Goal: Check status: Check status

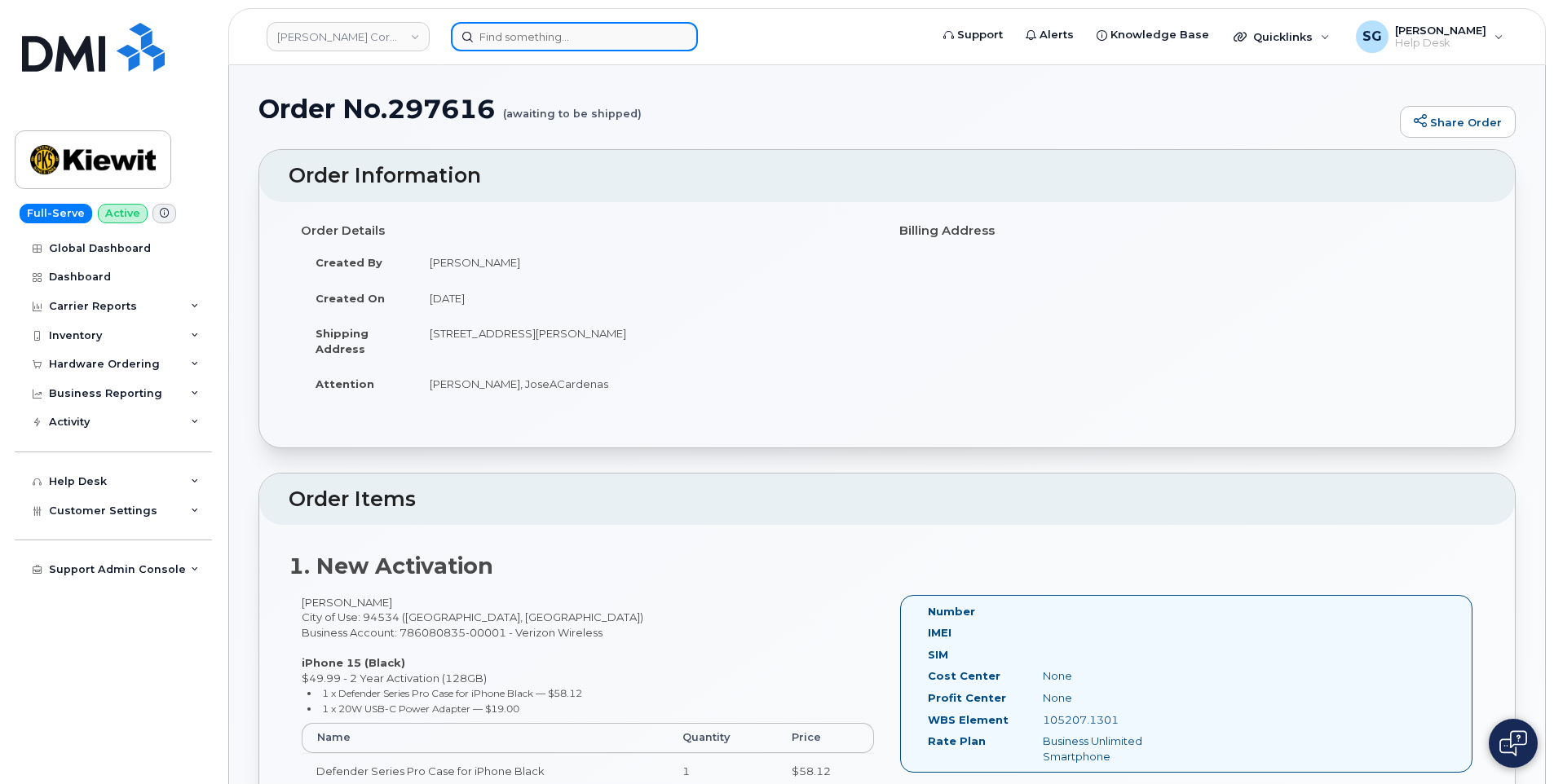
click at [508, 37] on input at bounding box center [574, 36] width 247 height 30
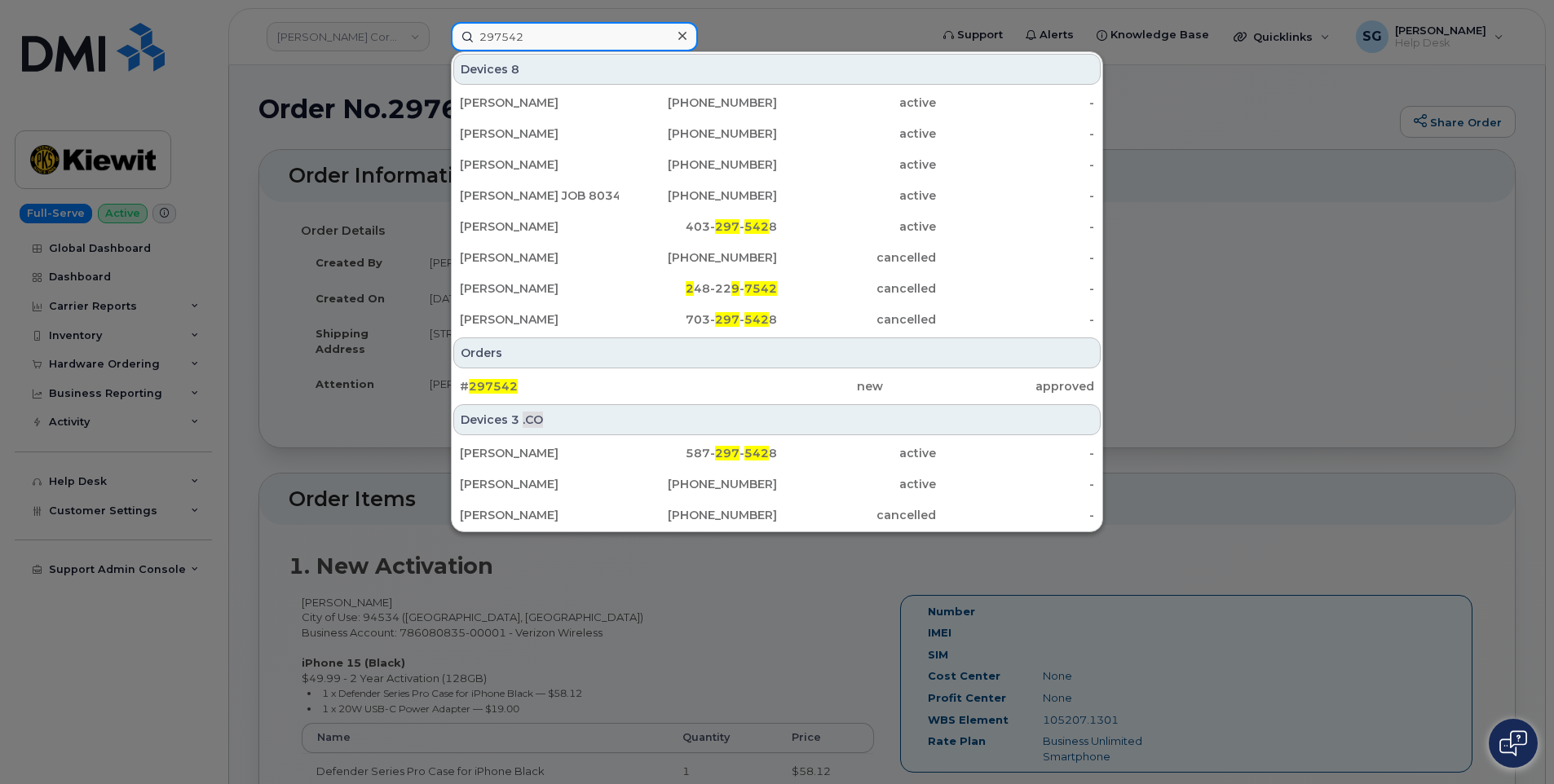
type input "297542"
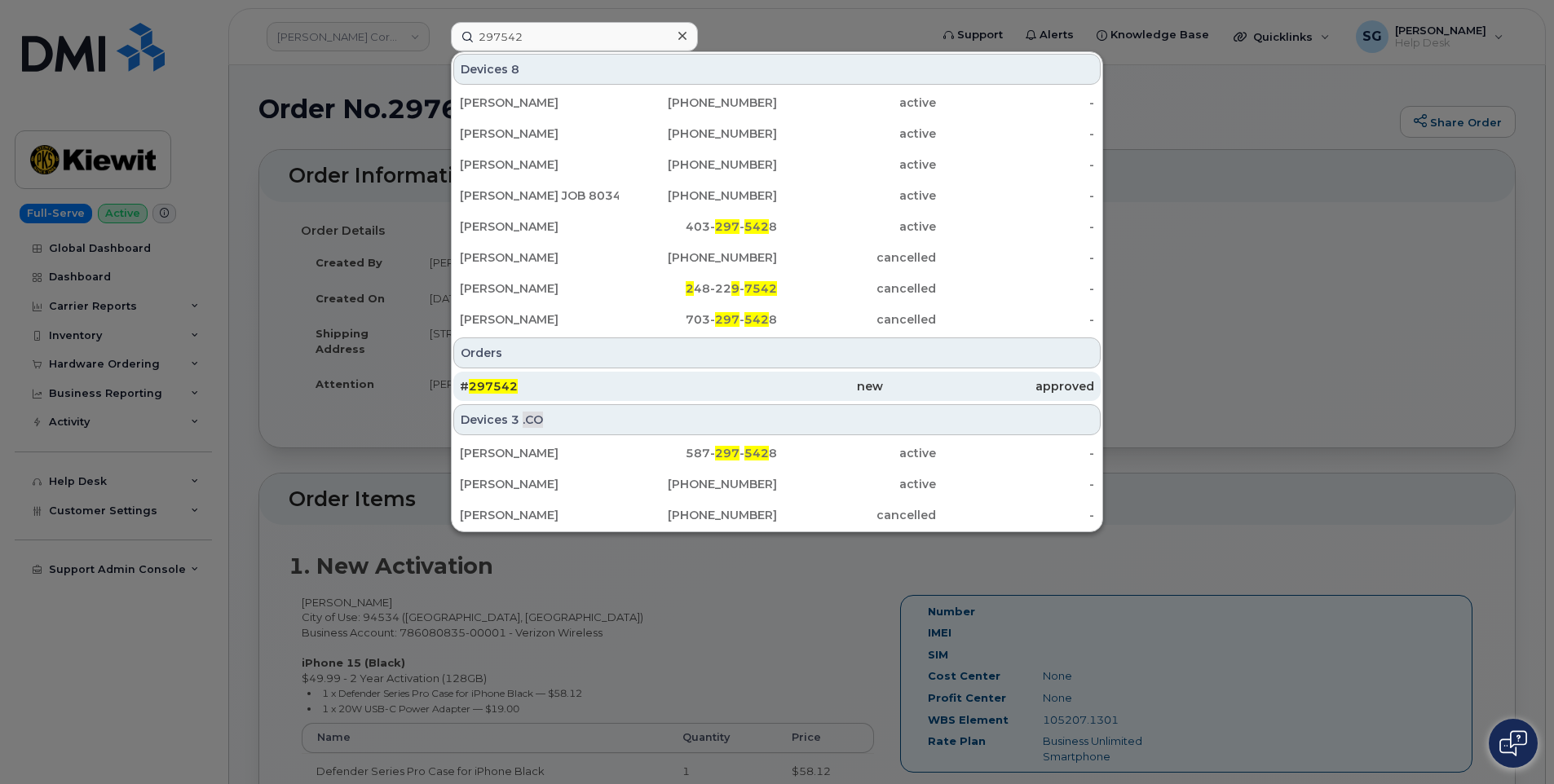
click at [883, 376] on div "new" at bounding box center [988, 386] width 211 height 30
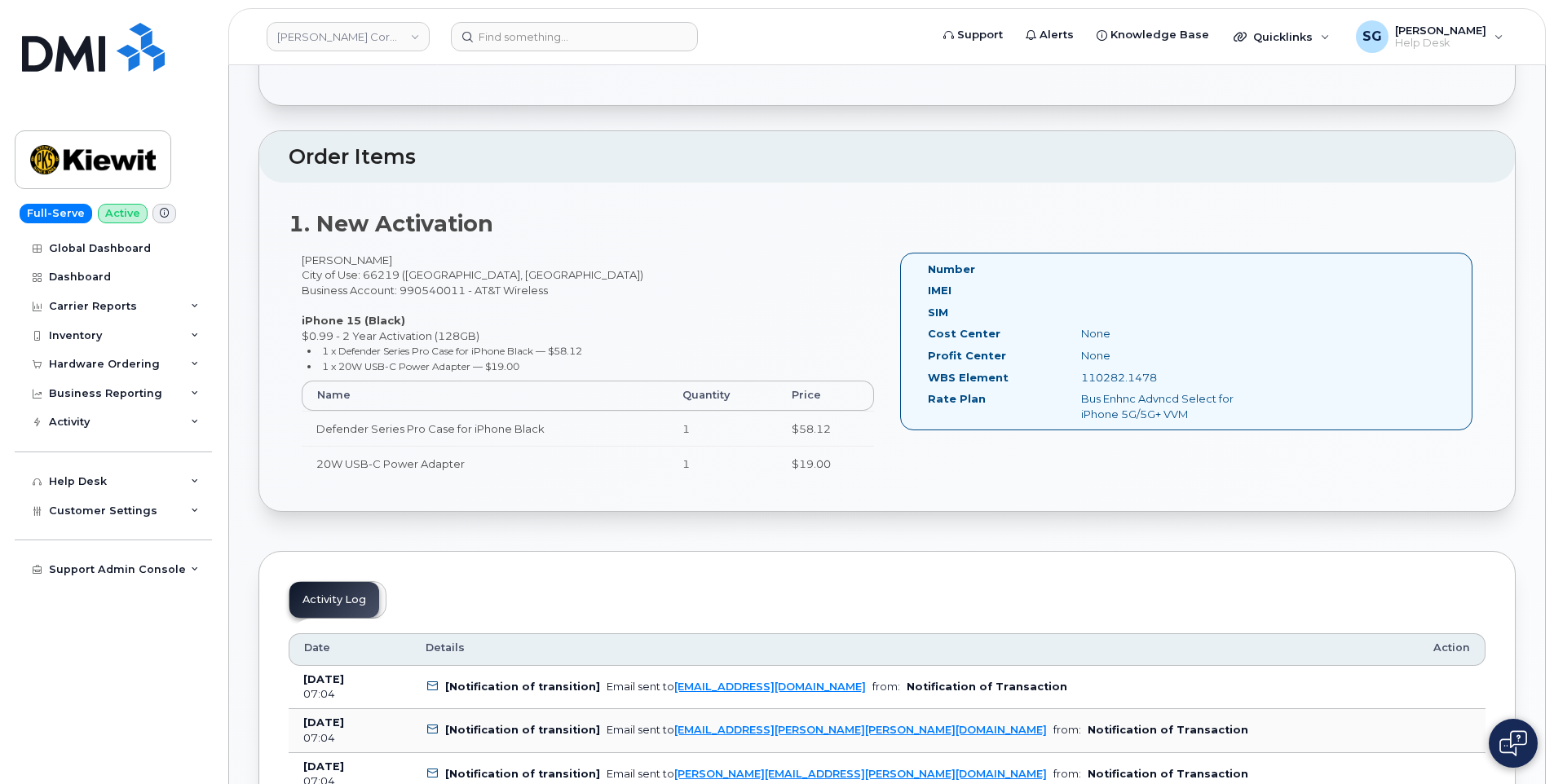
scroll to position [81, 0]
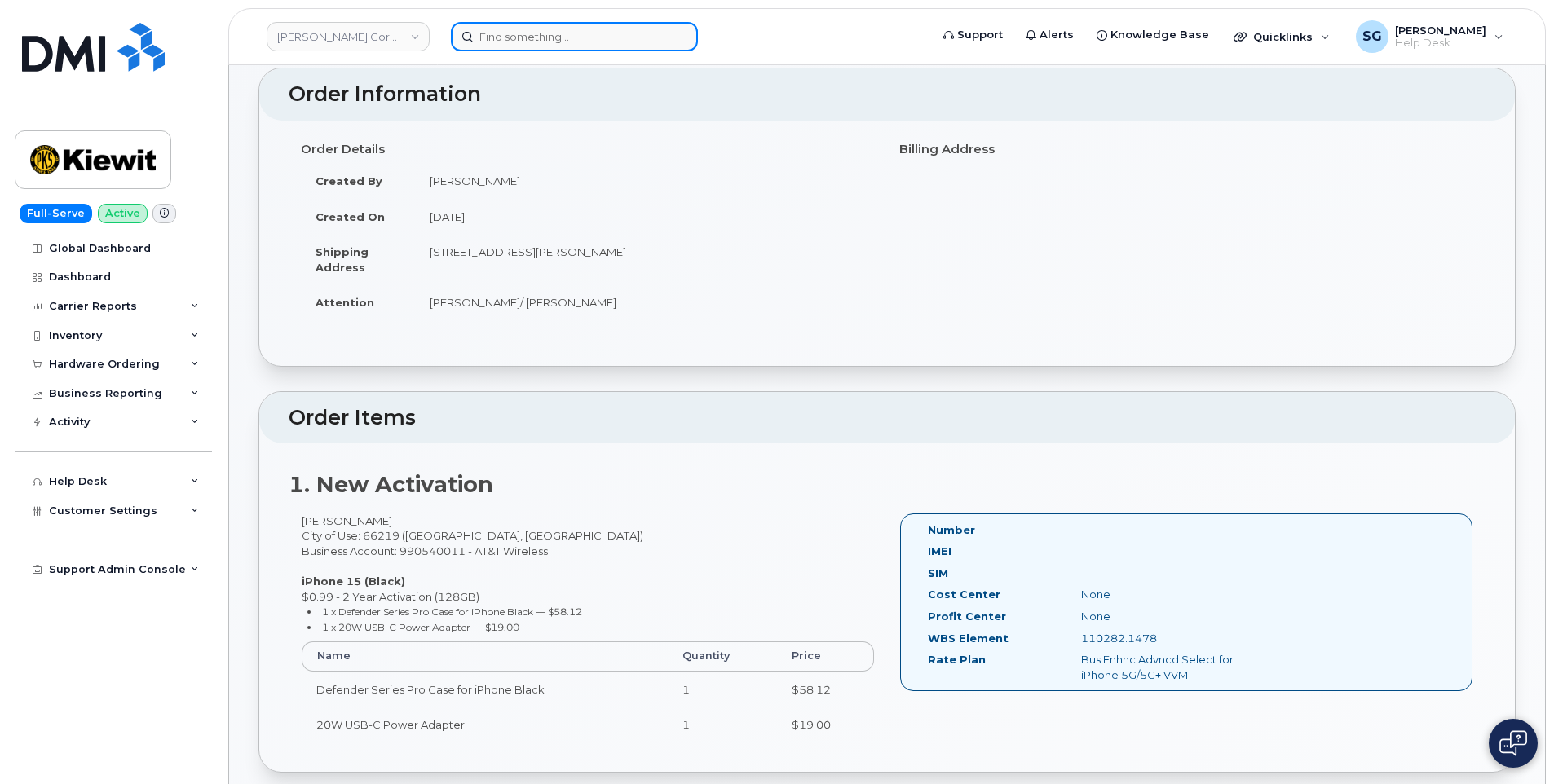
click at [584, 40] on input at bounding box center [574, 36] width 247 height 30
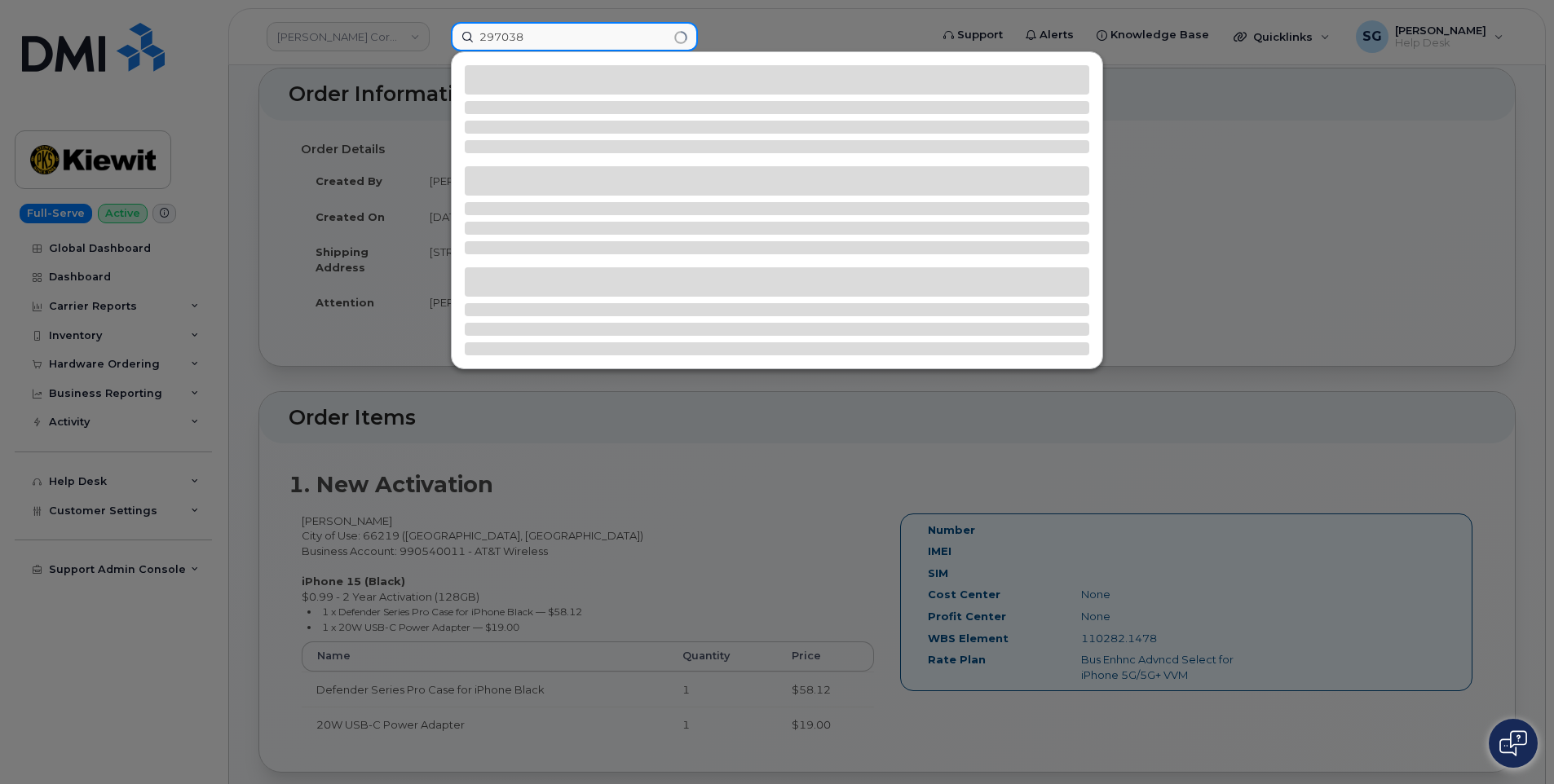
type input "297038"
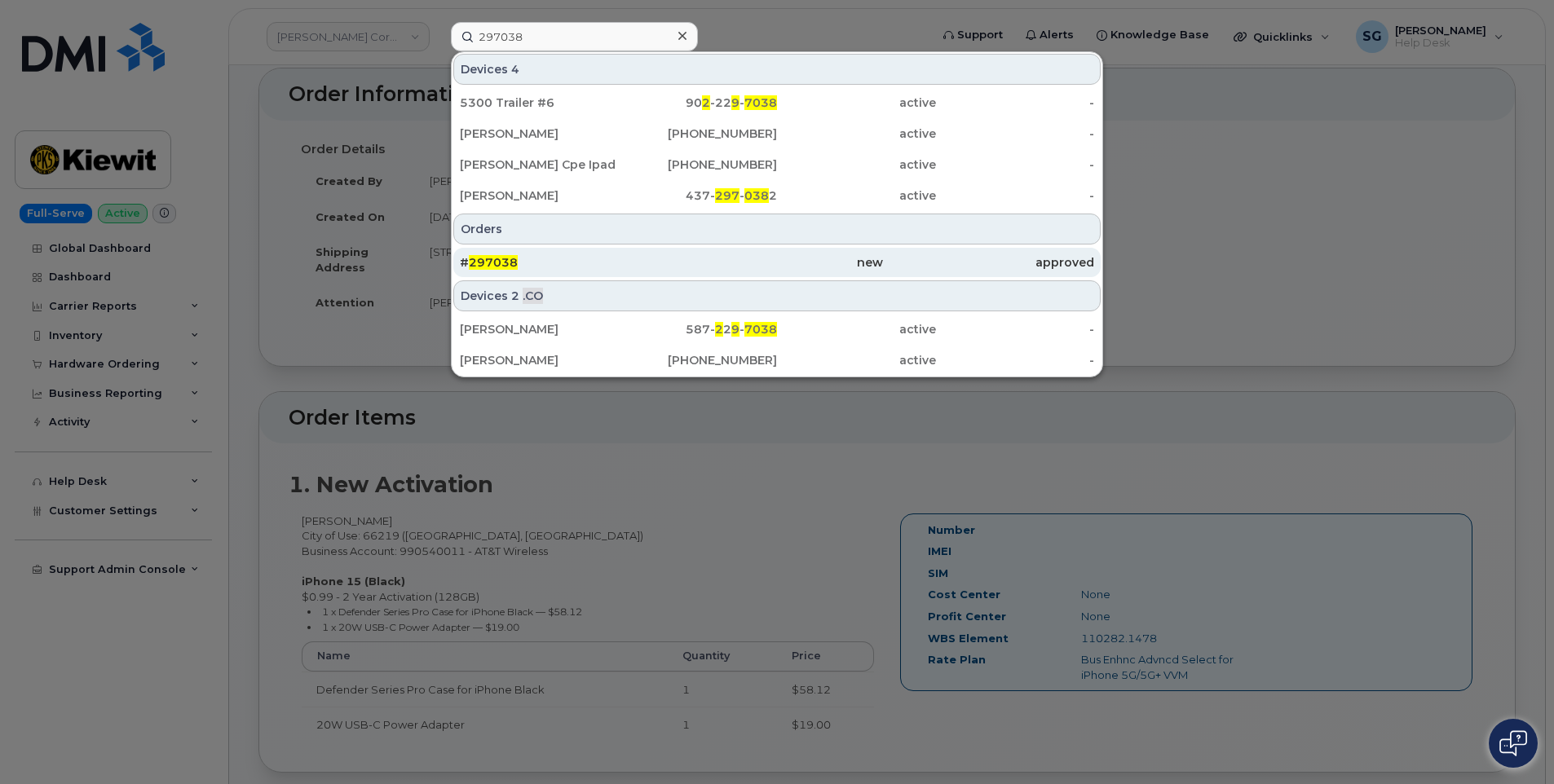
click at [563, 256] on div "# 297038" at bounding box center [565, 262] width 211 height 16
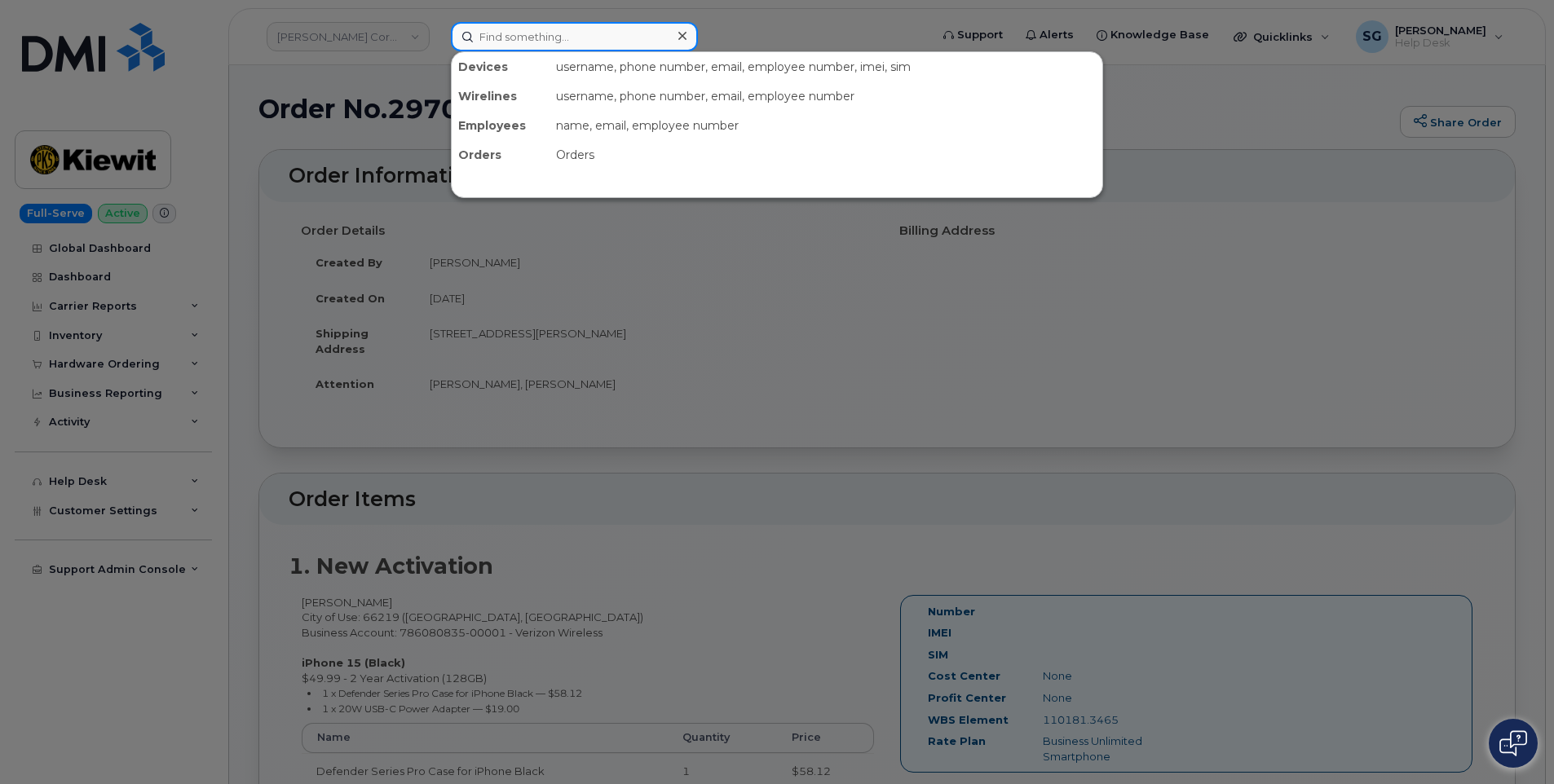
click at [524, 36] on input at bounding box center [574, 36] width 247 height 30
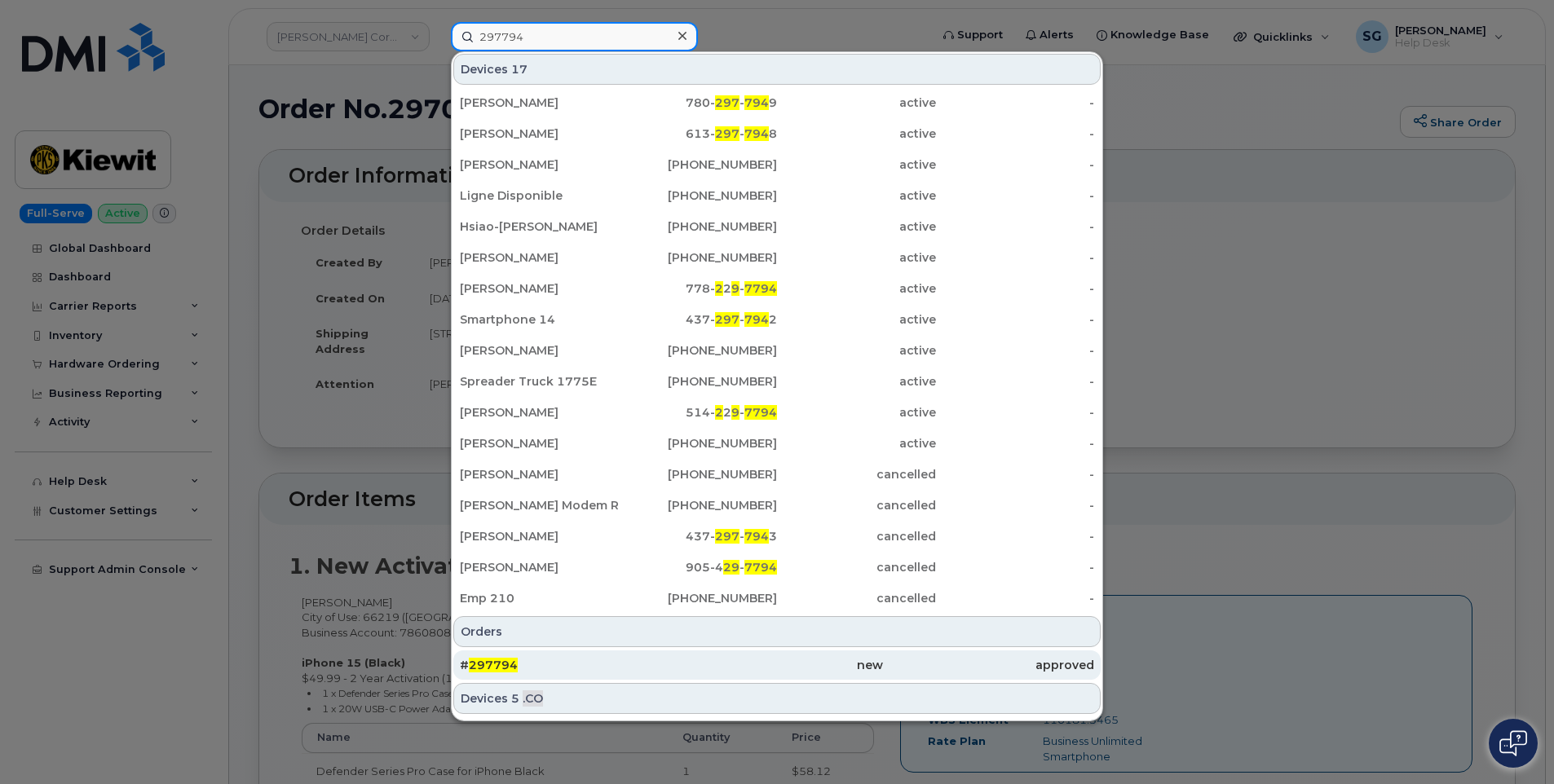
type input "297794"
click at [648, 661] on div "# 297794" at bounding box center [565, 664] width 211 height 16
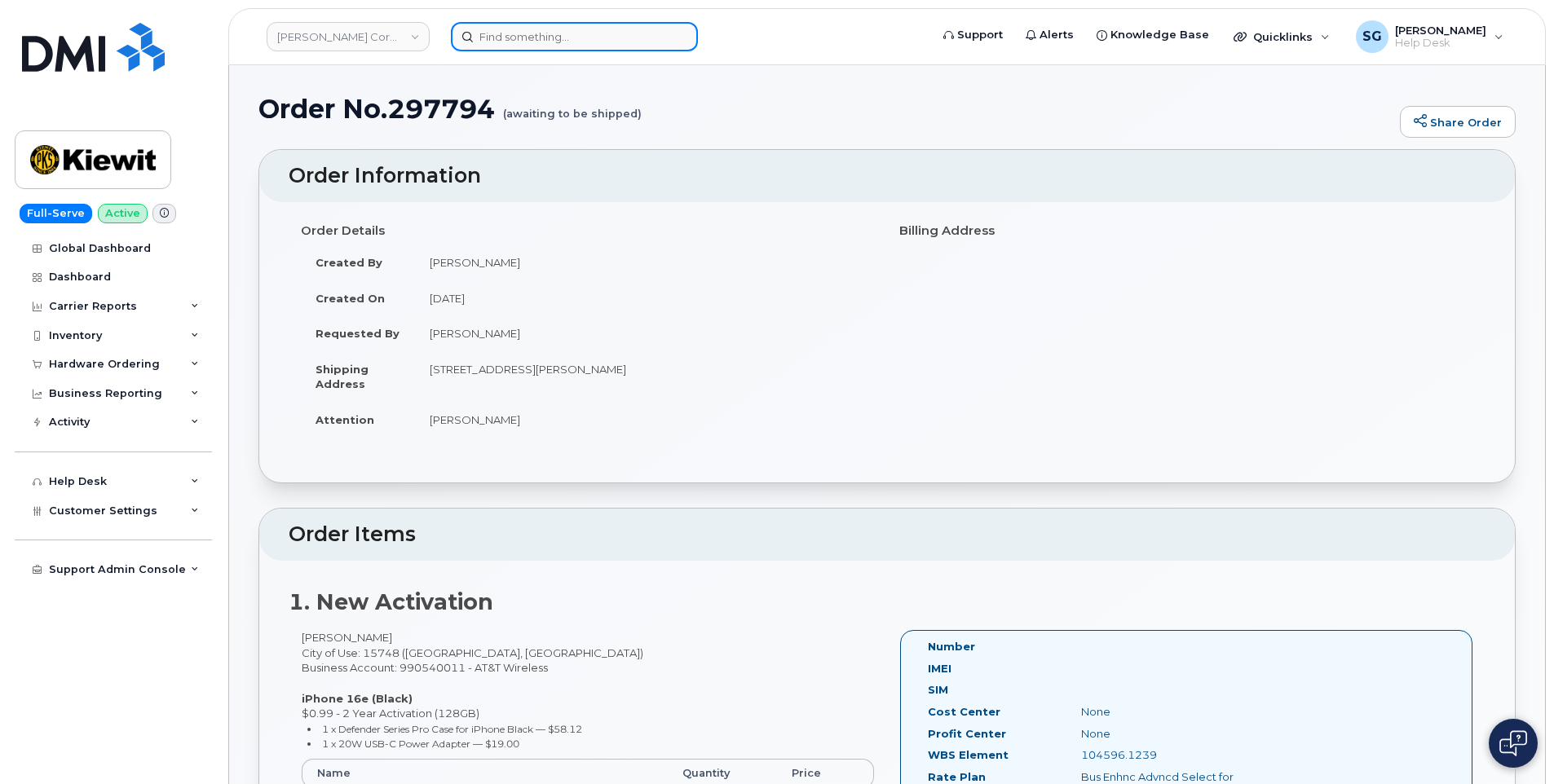
click at [616, 38] on input at bounding box center [574, 36] width 247 height 30
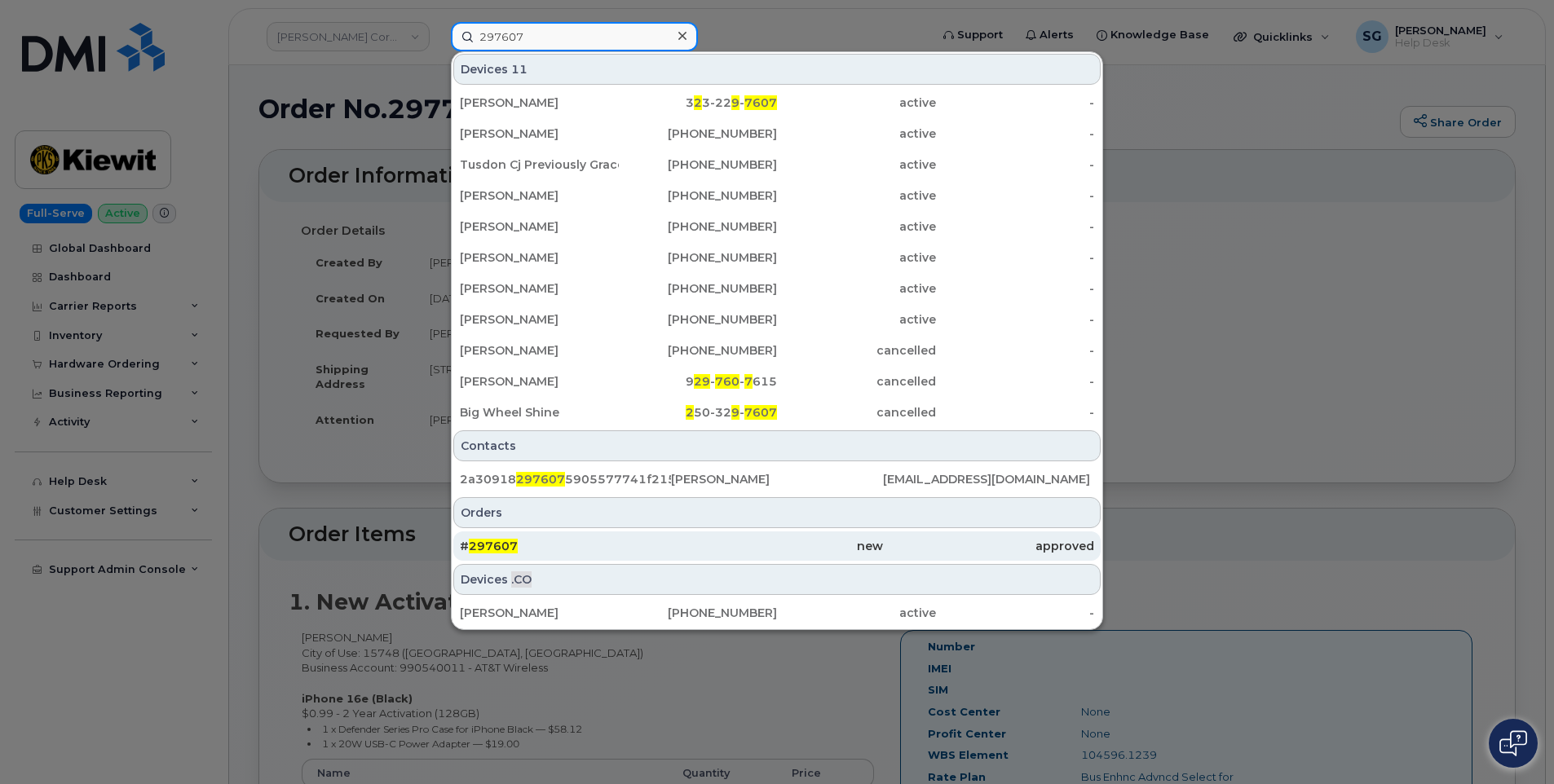
type input "297607"
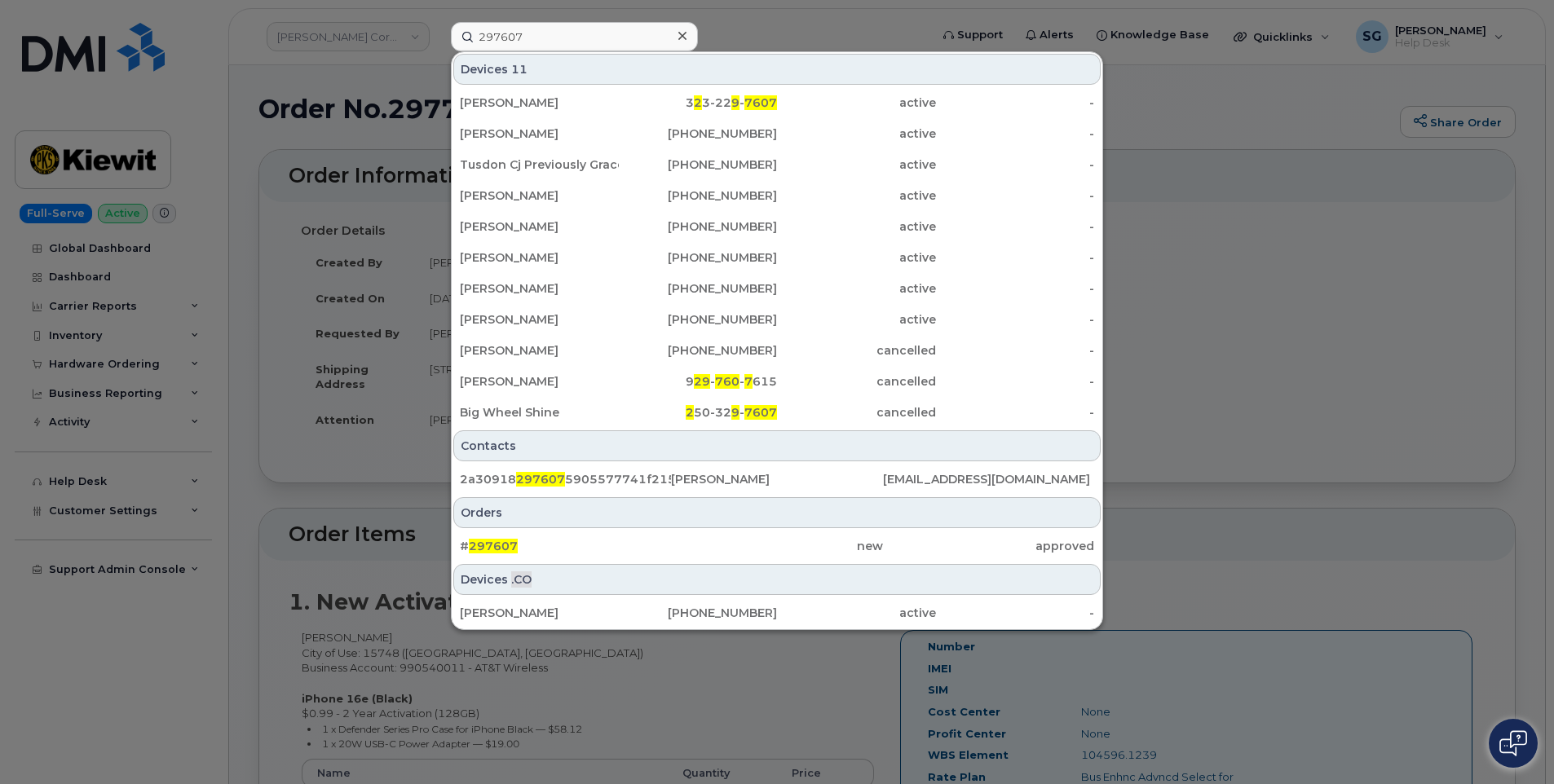
drag, startPoint x: 867, startPoint y: 552, endPoint x: 1000, endPoint y: 562, distance: 133.4
click at [867, 552] on div "new" at bounding box center [777, 546] width 211 height 16
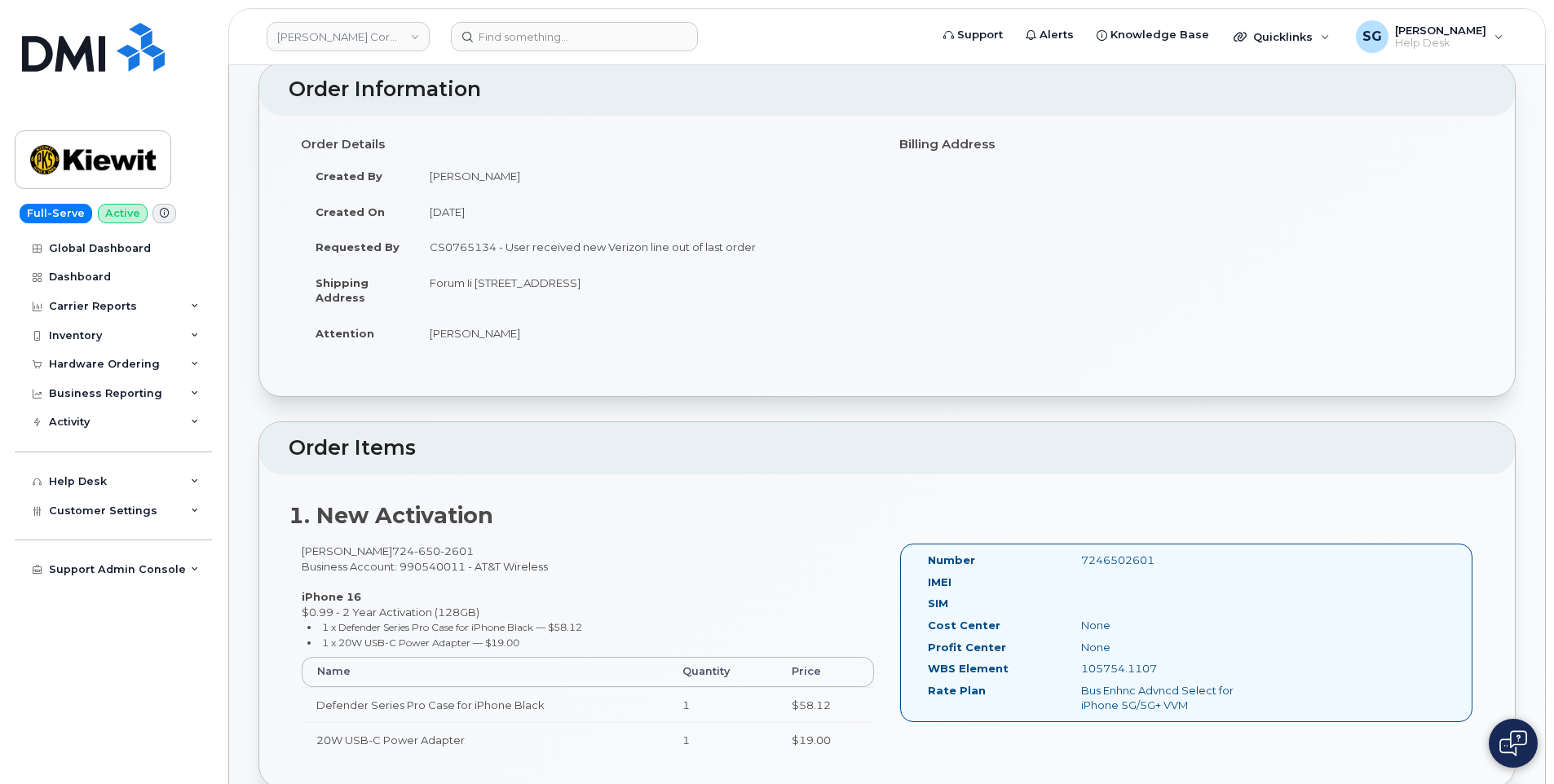
scroll to position [163, 0]
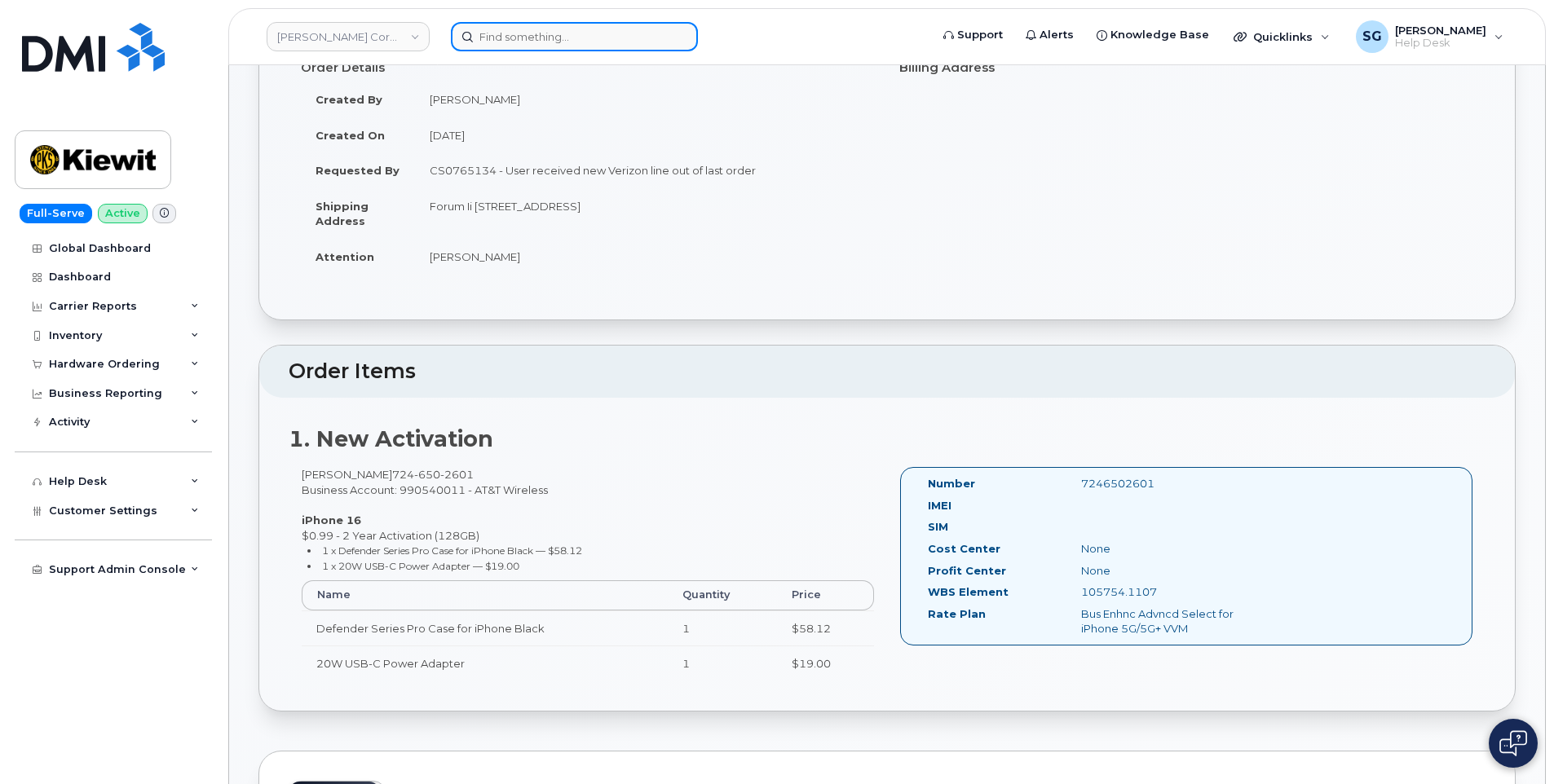
click at [614, 24] on input at bounding box center [574, 36] width 247 height 30
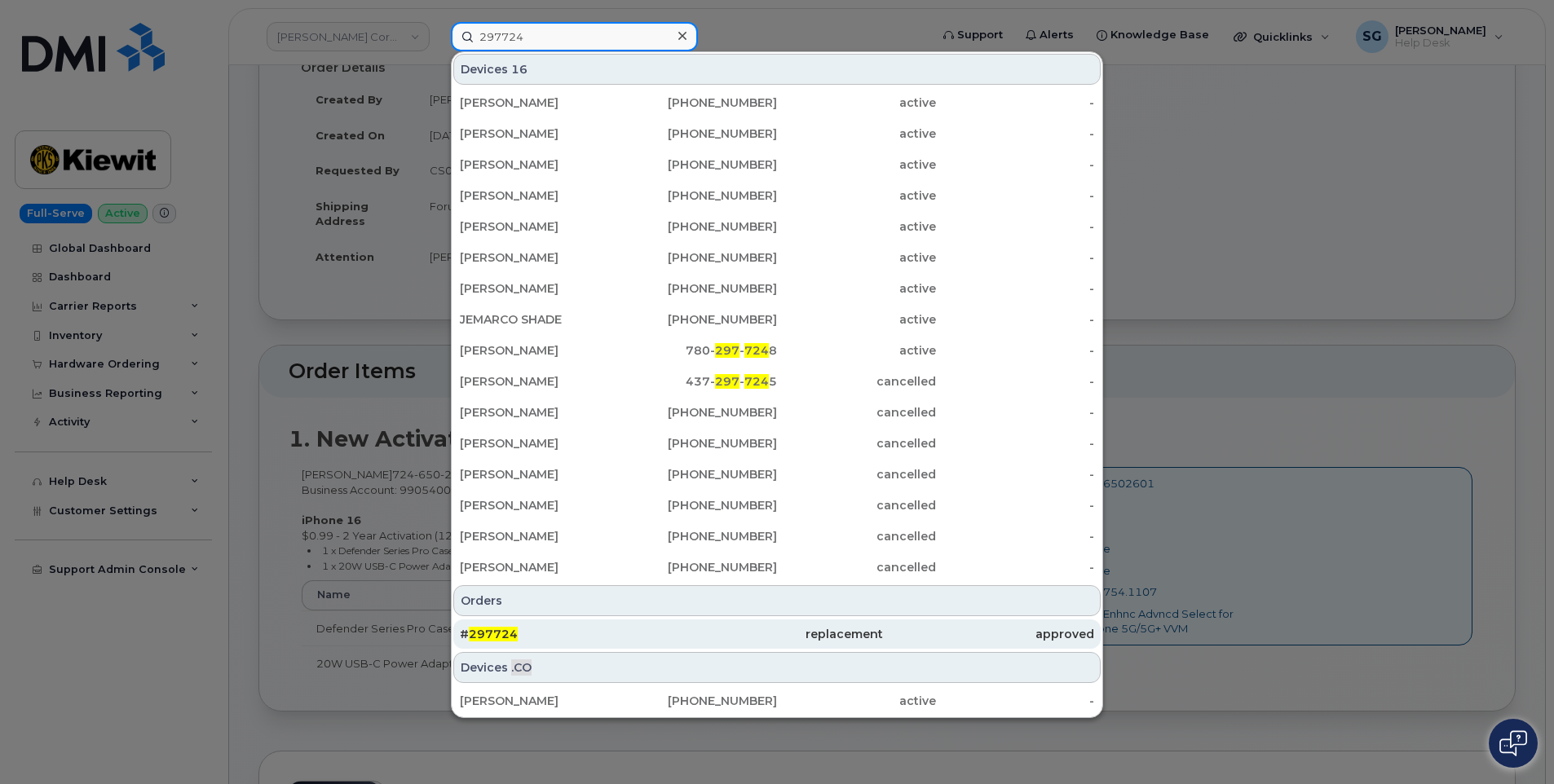
type input "297724"
click at [654, 638] on div "# 297724" at bounding box center [565, 634] width 211 height 16
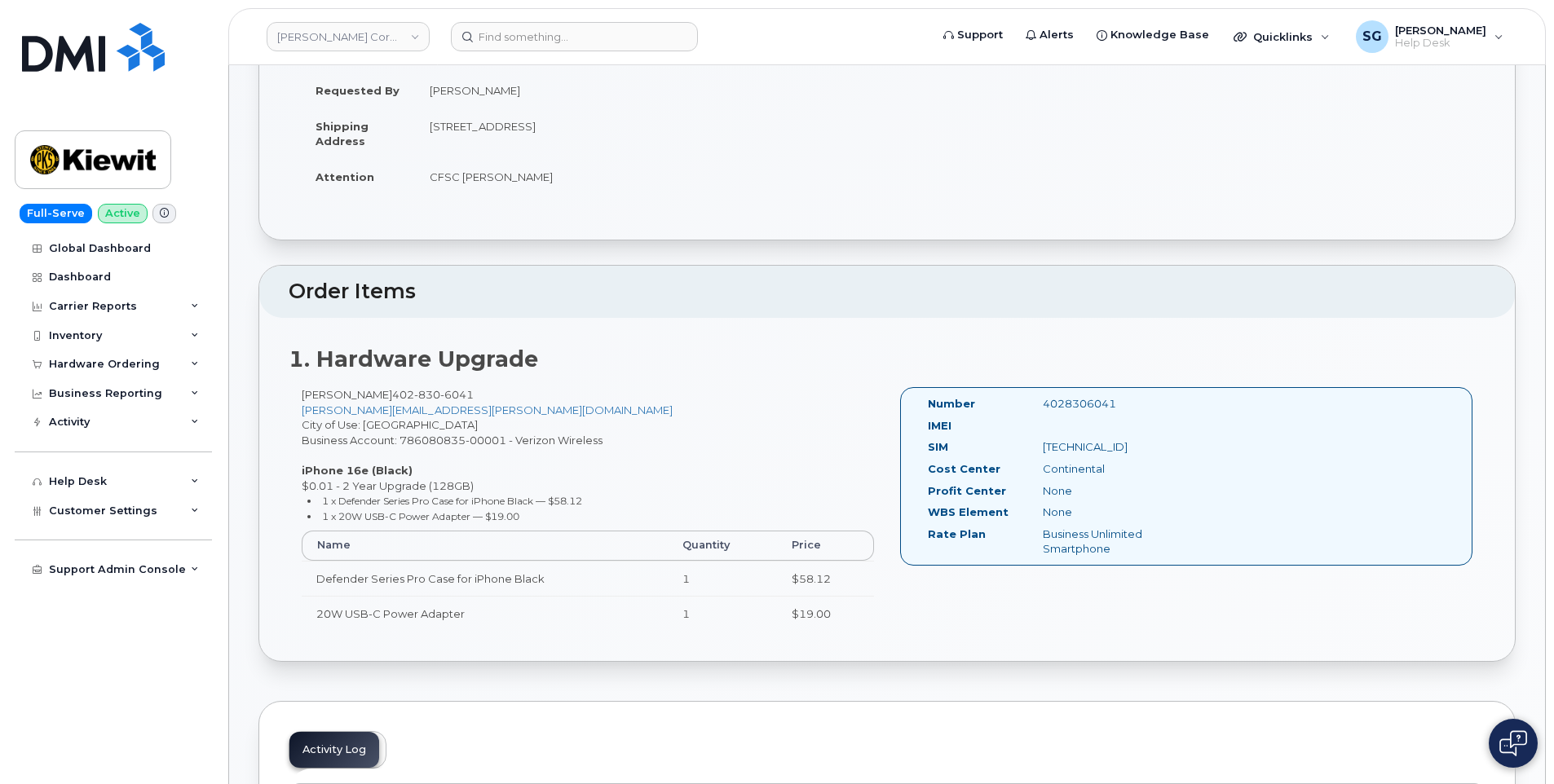
scroll to position [244, 0]
click at [597, 40] on input at bounding box center [574, 36] width 247 height 30
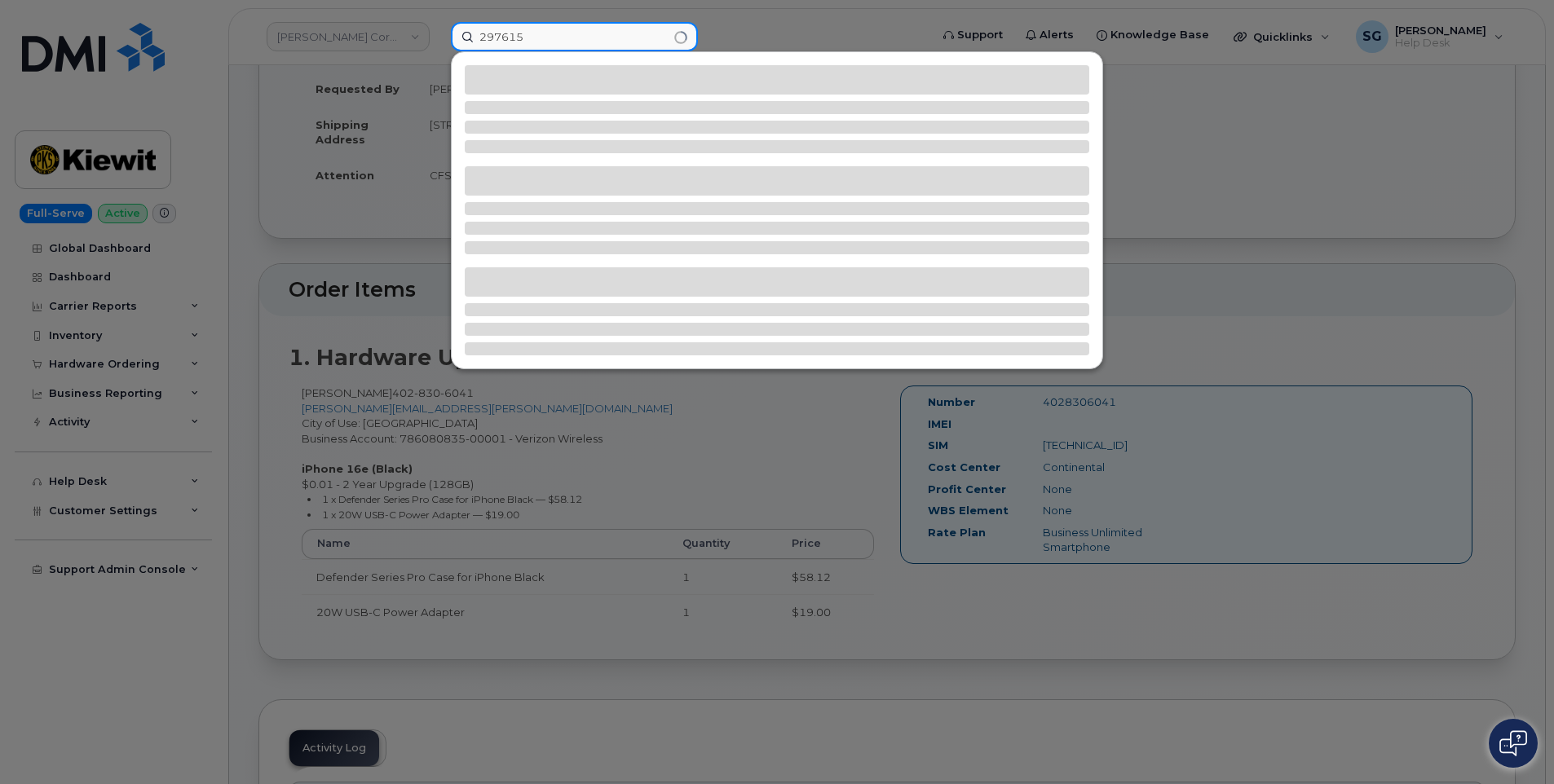
type input "297615"
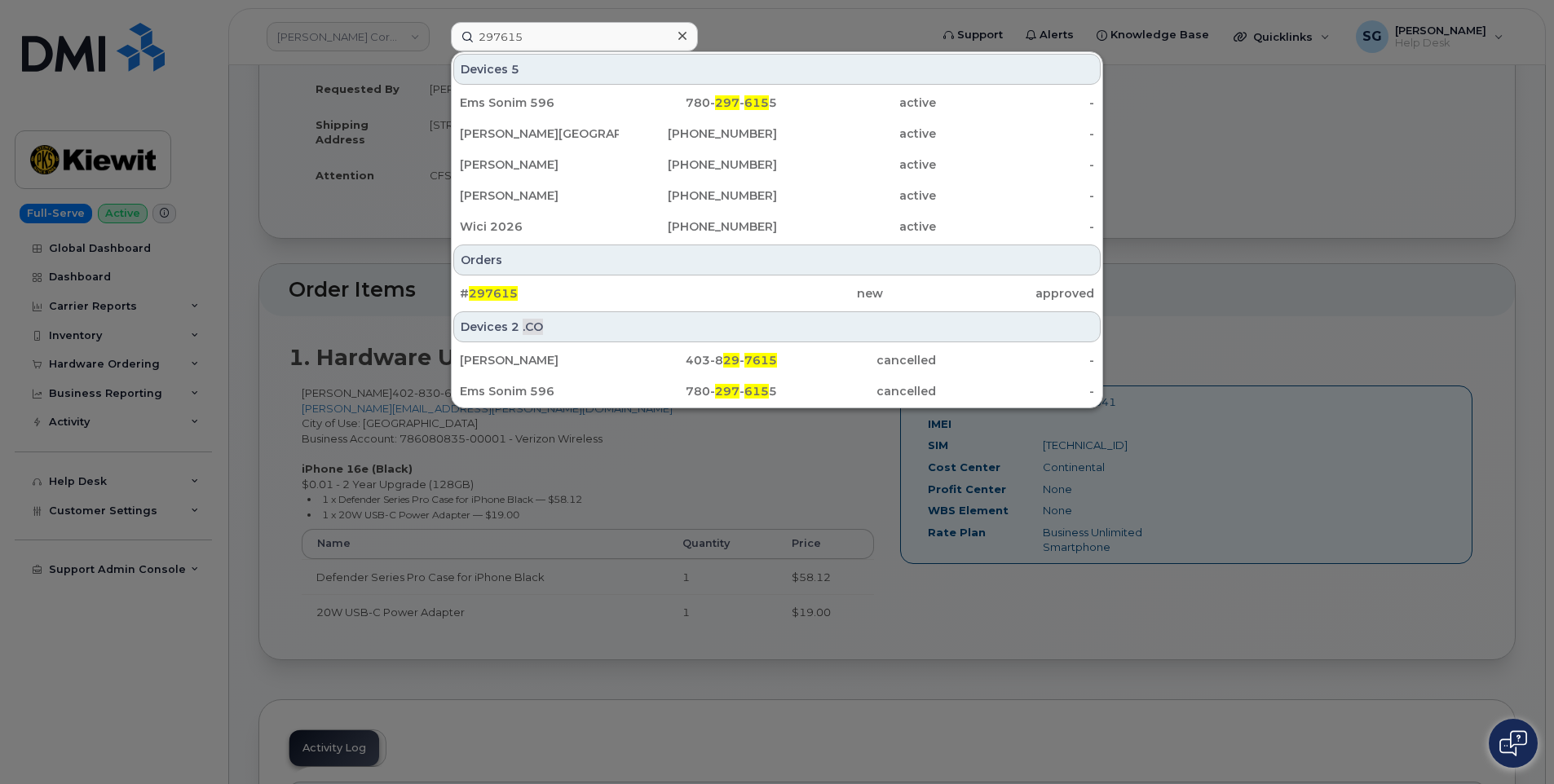
drag, startPoint x: 501, startPoint y: 295, endPoint x: 581, endPoint y: 317, distance: 83.0
click at [501, 296] on span "297615" at bounding box center [493, 293] width 49 height 14
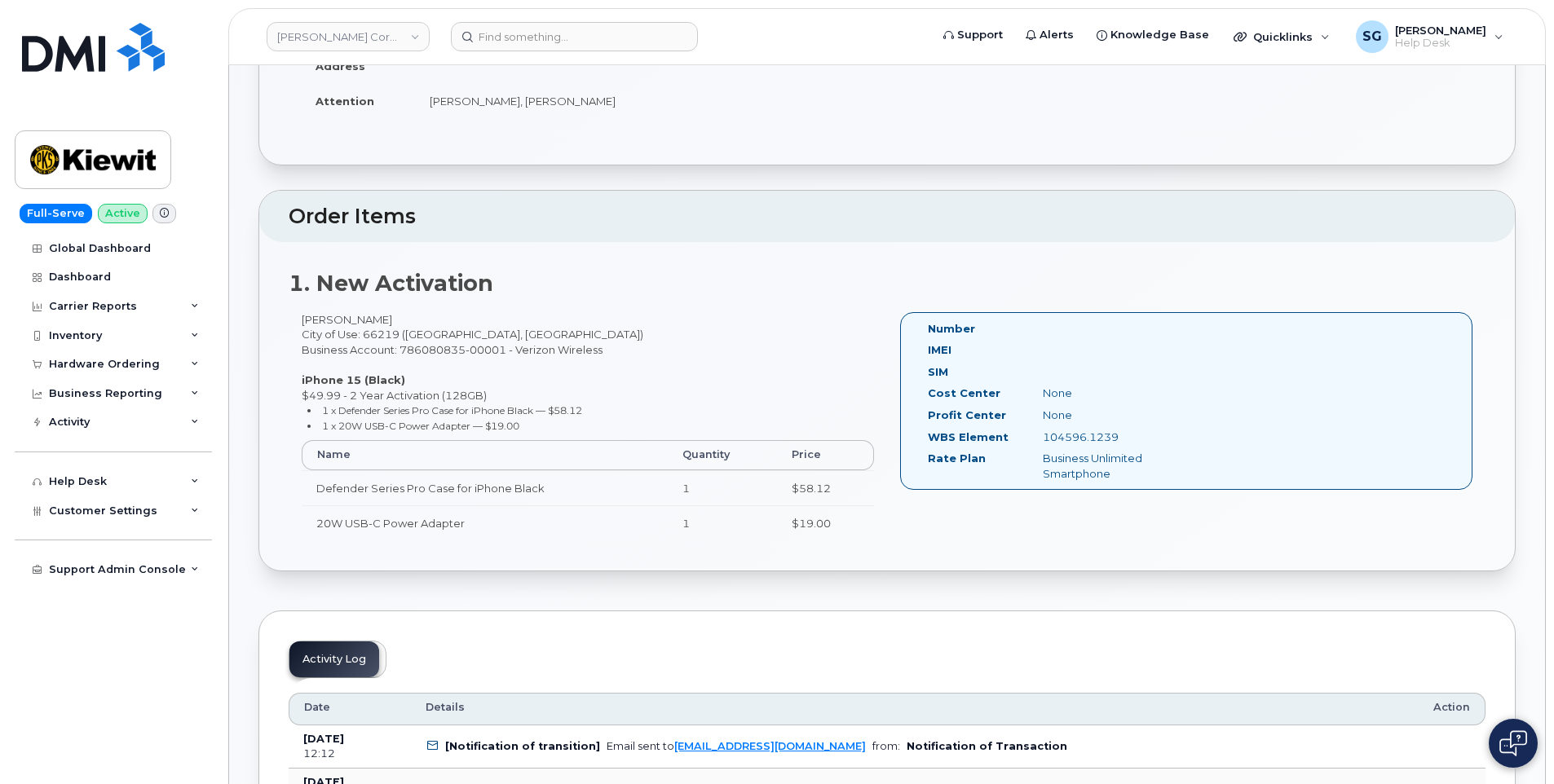
scroll to position [489, 0]
